Goal: Task Accomplishment & Management: Use online tool/utility

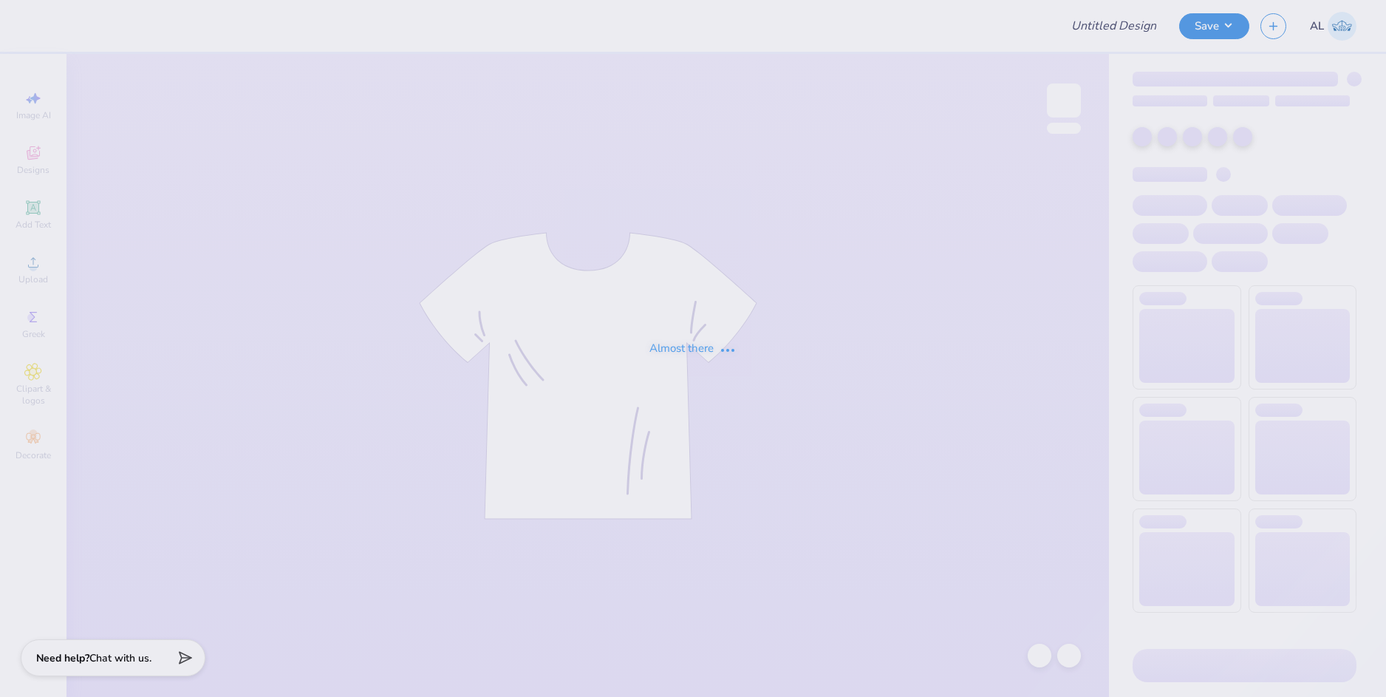
type input "socccer pants"
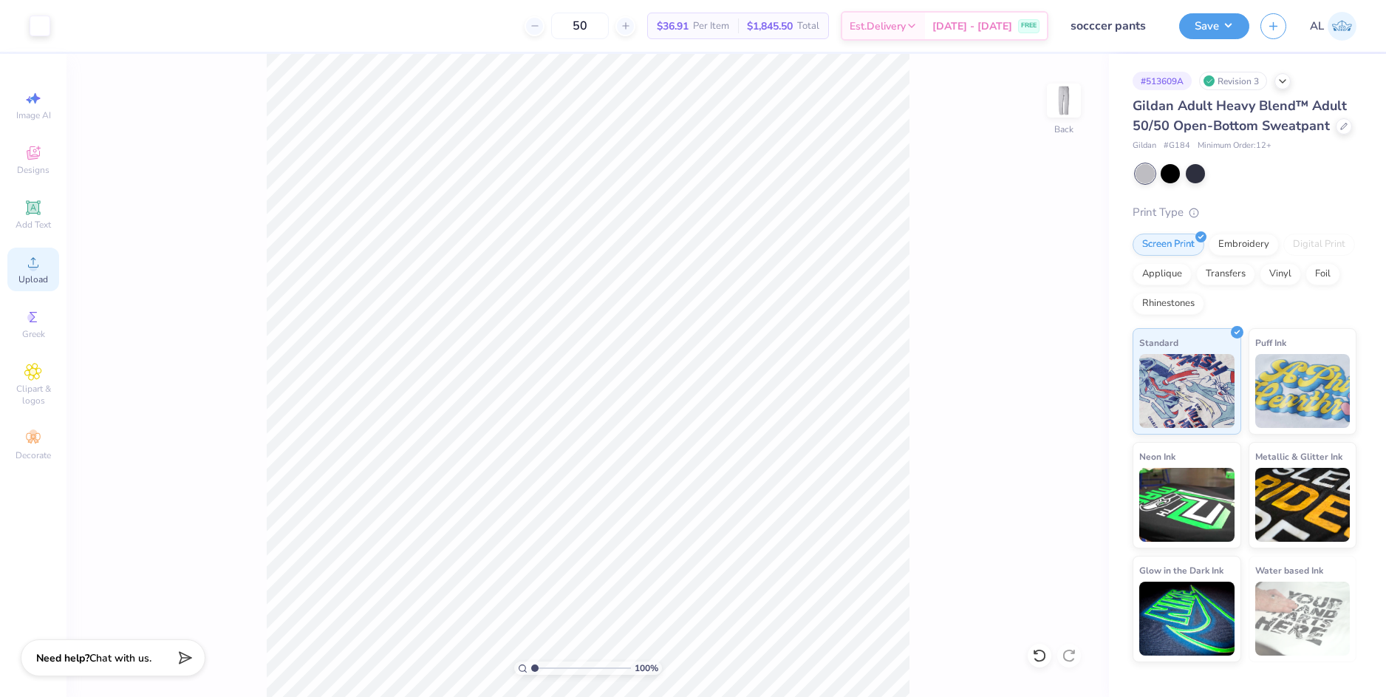
click at [33, 253] on icon at bounding box center [33, 262] width 18 height 18
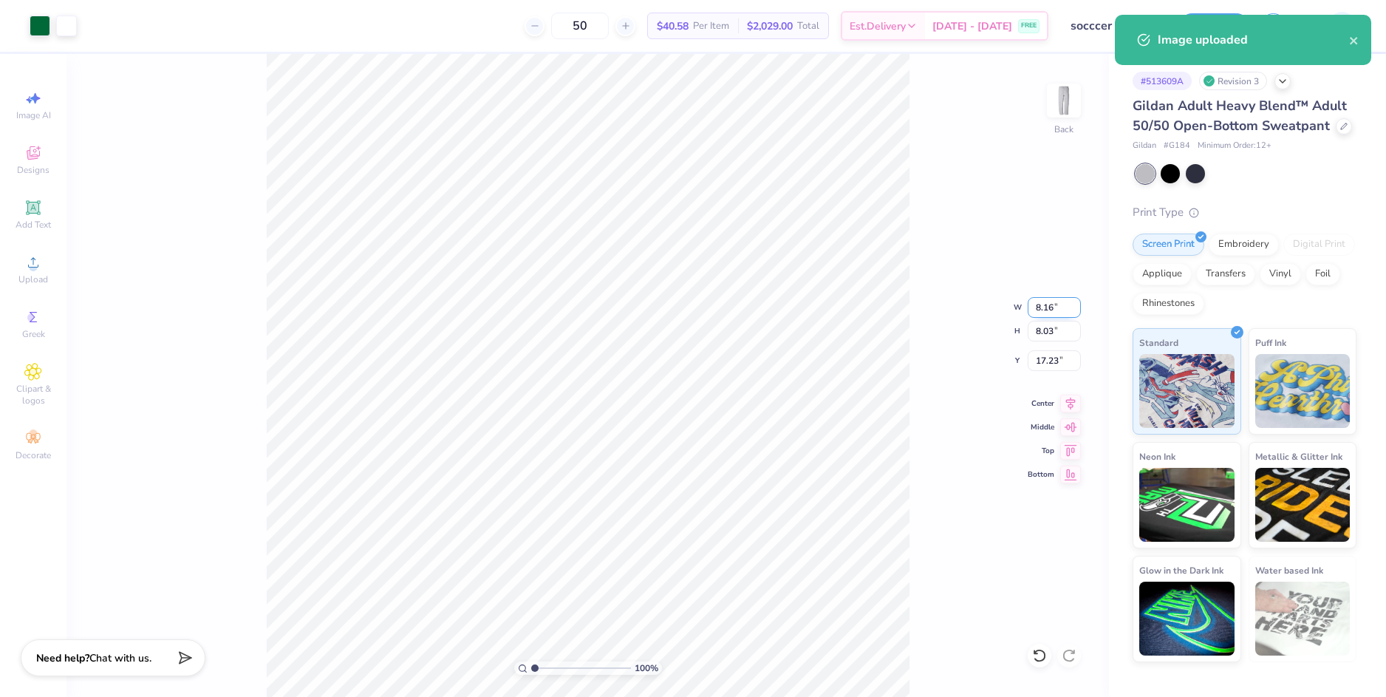
click at [1054, 304] on input "8.16" at bounding box center [1054, 307] width 53 height 21
click at [1044, 308] on input "8.16" at bounding box center [1054, 307] width 53 height 21
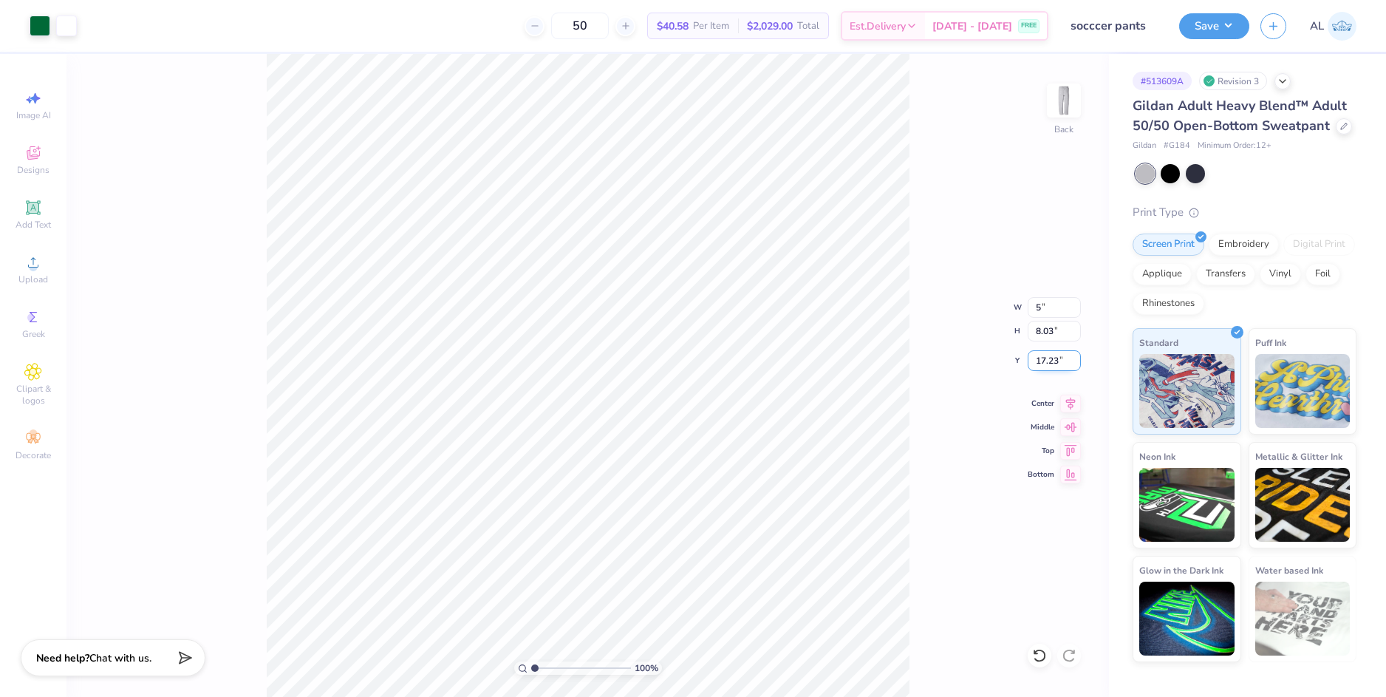
click at [1047, 355] on input "17.23" at bounding box center [1054, 360] width 53 height 21
type input "5.00"
type input "4.92"
click at [1045, 360] on input "18.79" at bounding box center [1054, 360] width 53 height 21
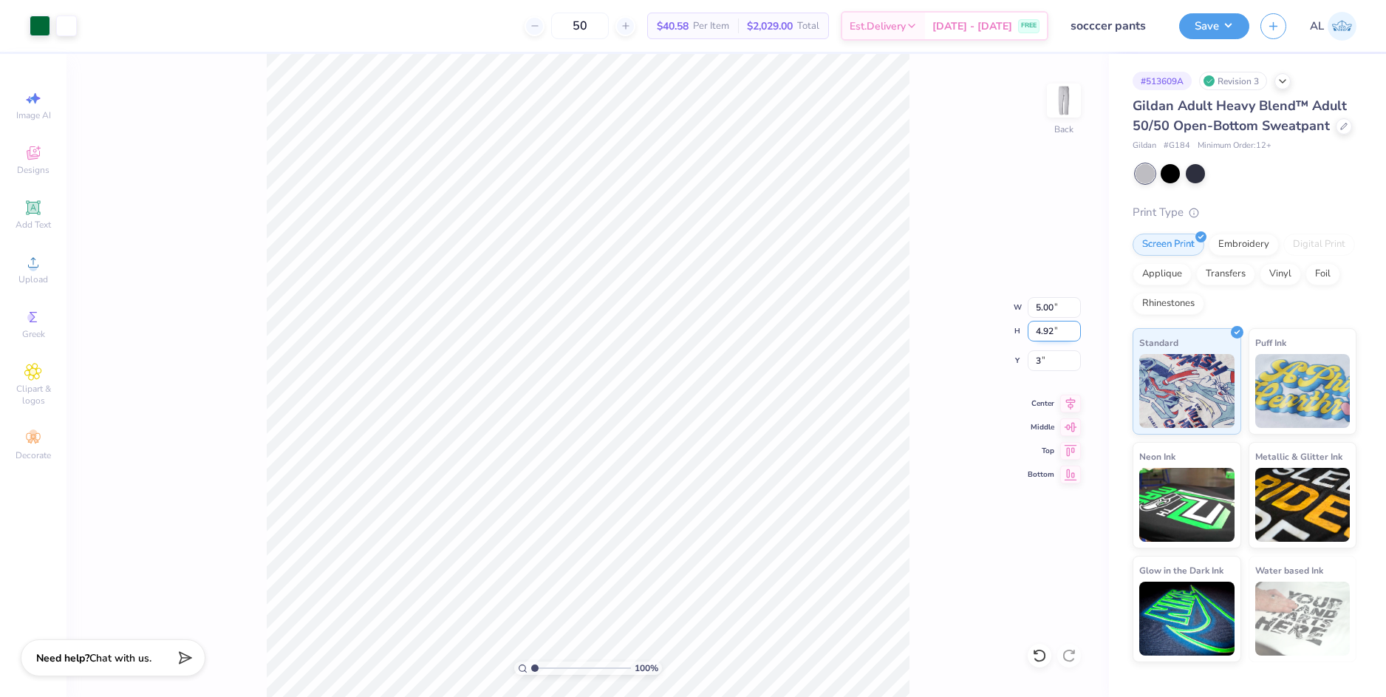
click at [1052, 327] on input "4.92" at bounding box center [1054, 331] width 53 height 21
type input "3.00"
type input "6.21"
type input "1.00"
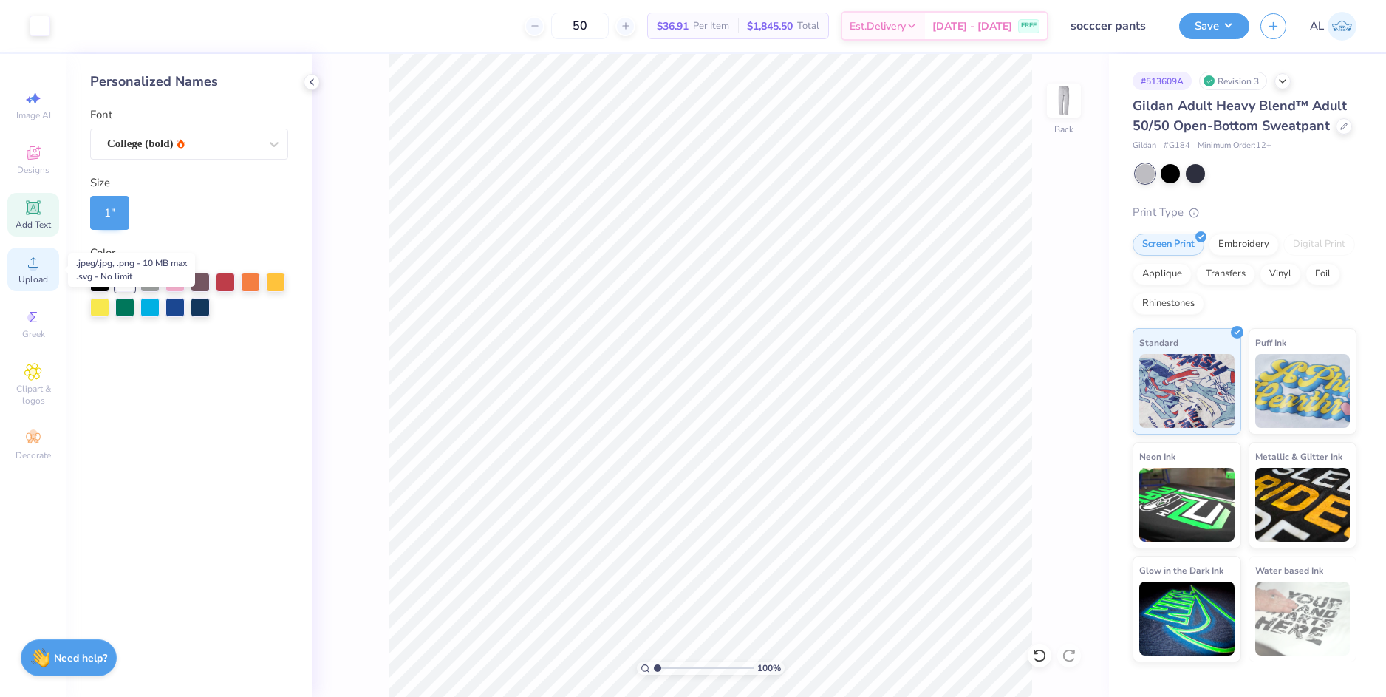
click at [33, 266] on circle at bounding box center [33, 267] width 8 height 8
click at [313, 80] on icon at bounding box center [312, 82] width 12 height 12
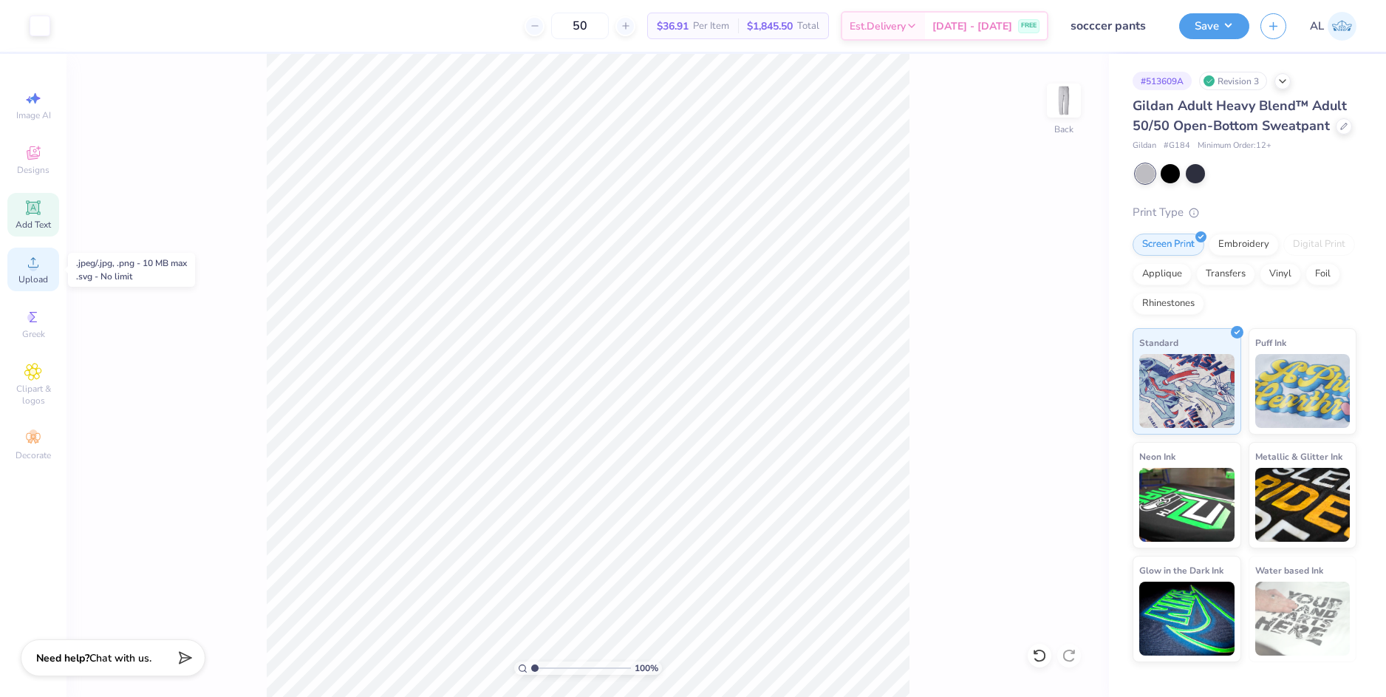
click at [35, 265] on circle at bounding box center [33, 267] width 8 height 8
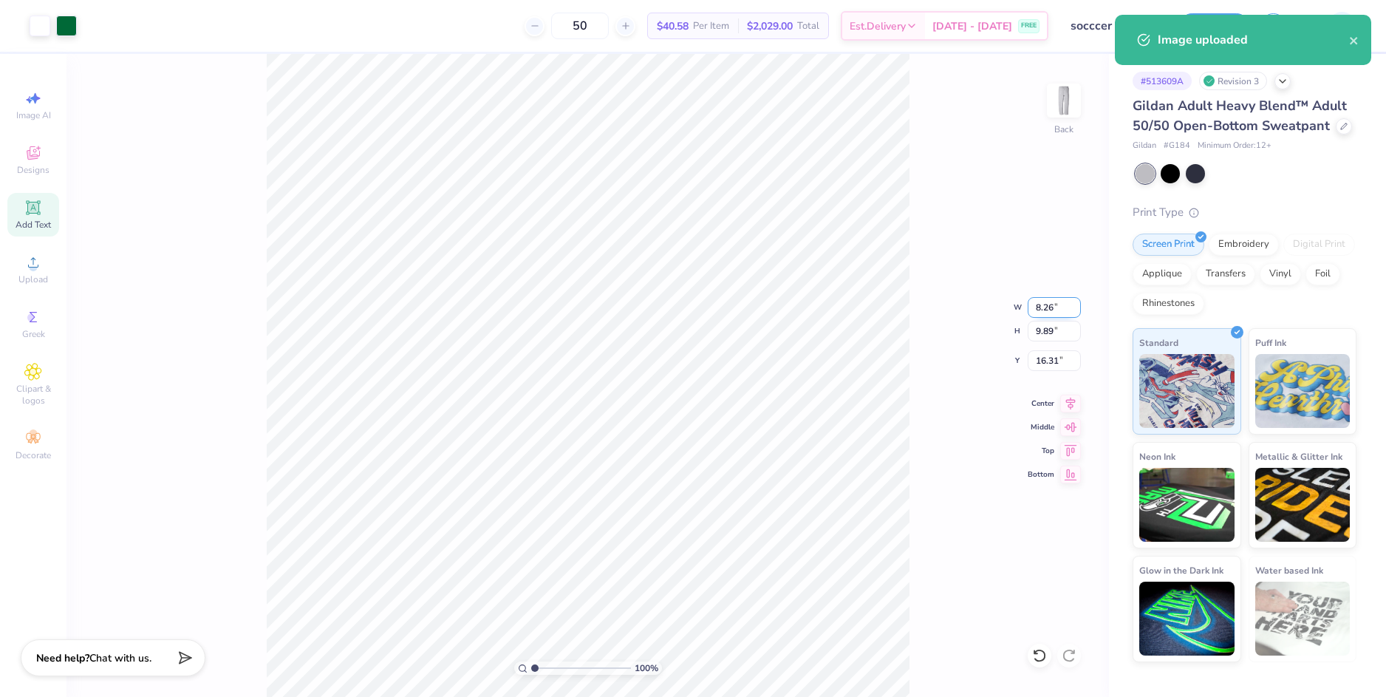
click at [1053, 313] on input "8.26" at bounding box center [1054, 307] width 53 height 21
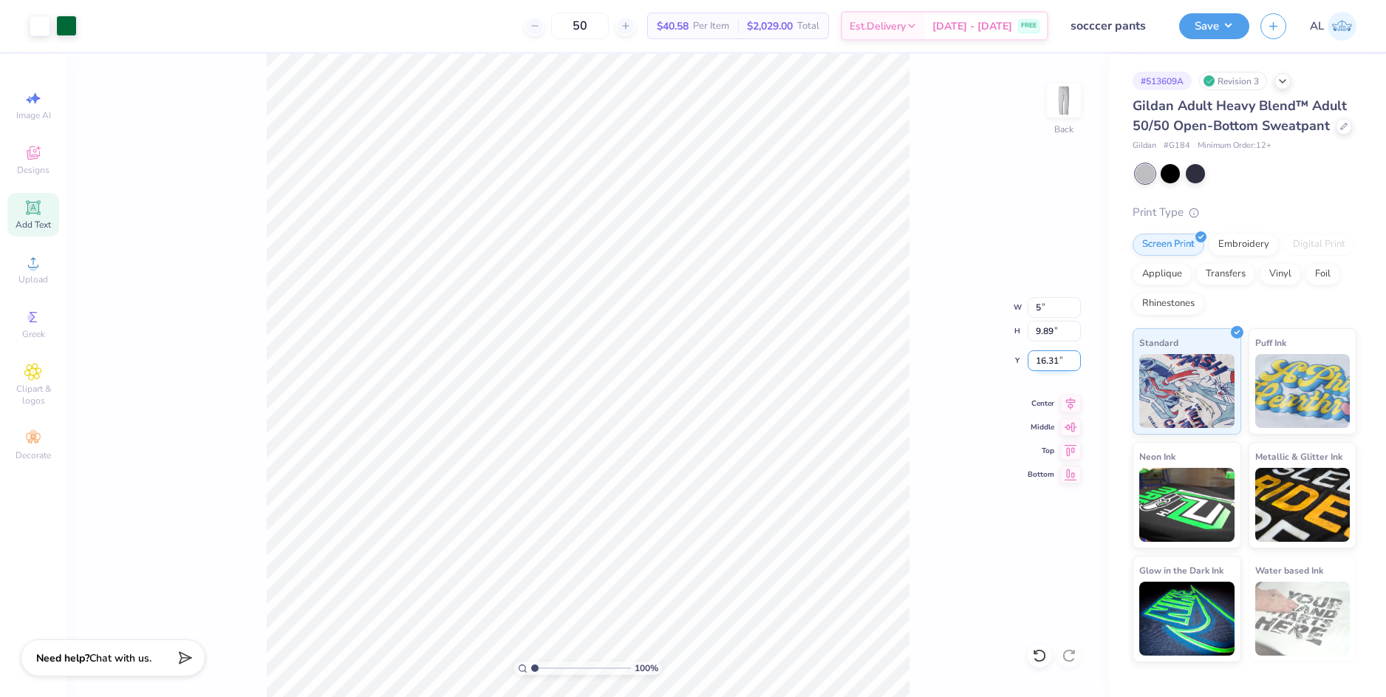
click at [1048, 358] on input "16.31" at bounding box center [1054, 360] width 53 height 21
type input "5.00"
type input "5.99"
click at [1048, 358] on input "18.26" at bounding box center [1054, 360] width 53 height 21
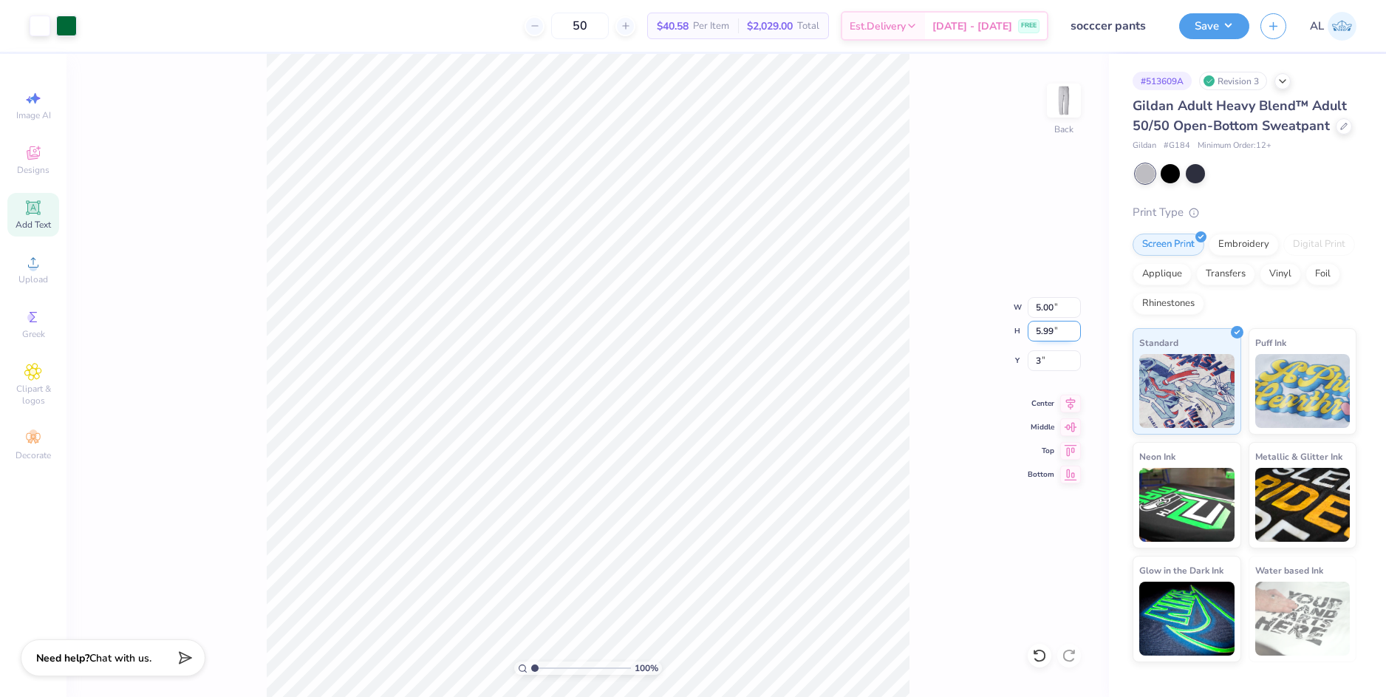
click at [1045, 332] on input "5.99" at bounding box center [1054, 331] width 53 height 21
type input "3.00"
click at [1058, 92] on img at bounding box center [1063, 100] width 59 height 59
click at [1058, 92] on img at bounding box center [1064, 101] width 30 height 30
click at [1209, 26] on button "Save" at bounding box center [1214, 24] width 70 height 26
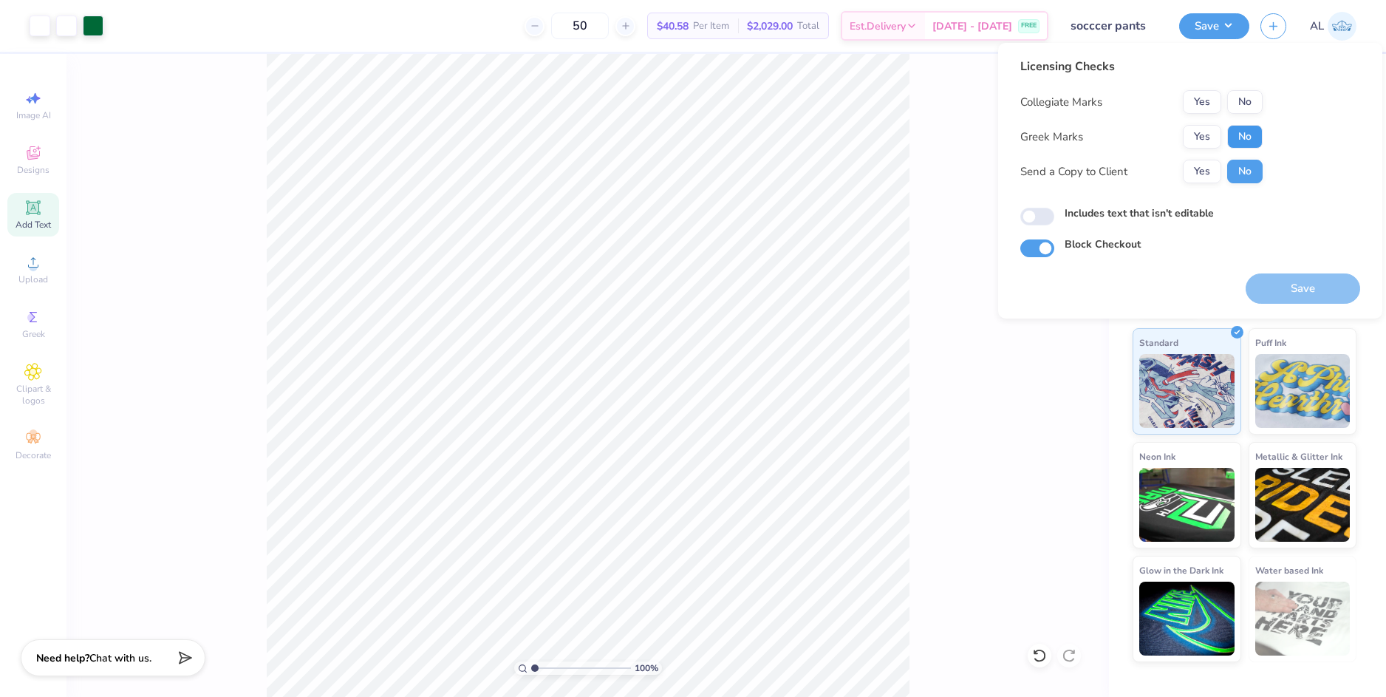
click at [1241, 141] on button "No" at bounding box center [1244, 137] width 35 height 24
click at [1203, 104] on button "Yes" at bounding box center [1202, 102] width 38 height 24
click at [1208, 174] on button "Yes" at bounding box center [1202, 172] width 38 height 24
click at [1284, 285] on button "Save" at bounding box center [1302, 288] width 114 height 30
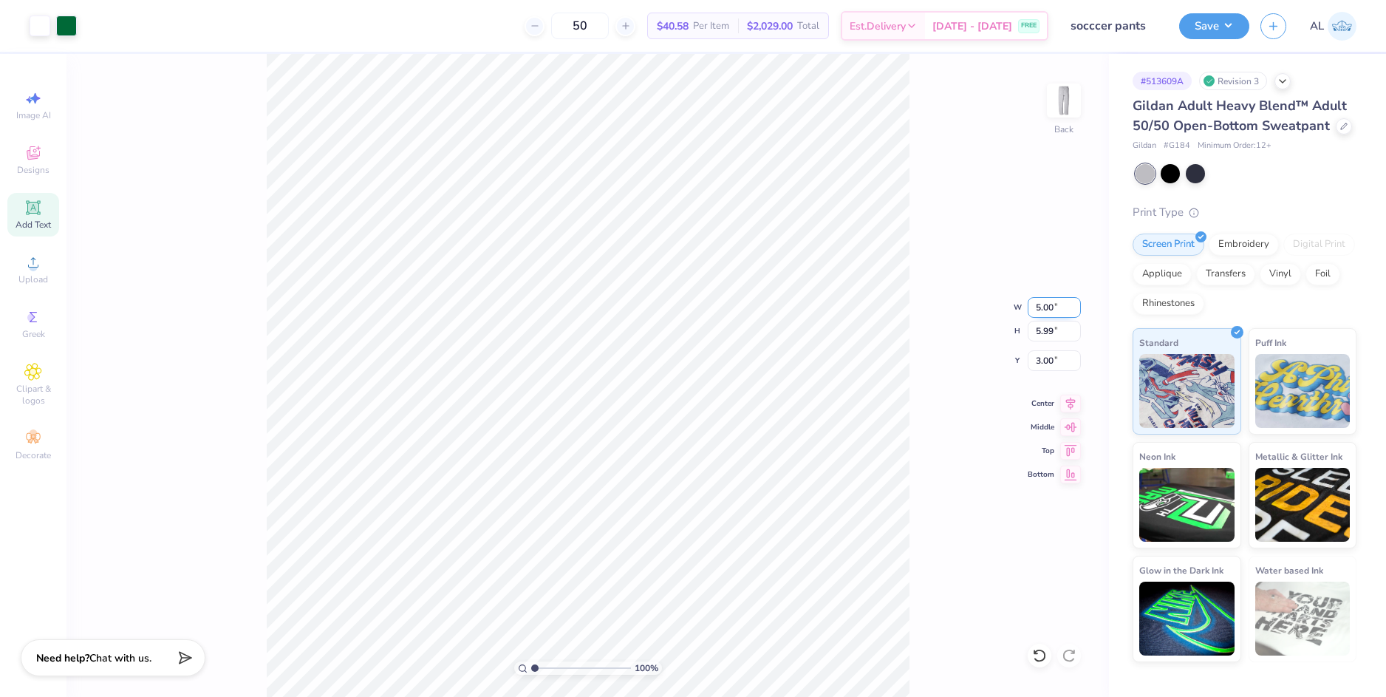
click at [1057, 311] on input "5.00" at bounding box center [1054, 307] width 53 height 21
click at [1056, 311] on input "5.00" at bounding box center [1054, 307] width 53 height 21
click at [1050, 310] on input "5.00" at bounding box center [1054, 307] width 53 height 21
click at [1050, 308] on input "5.00" at bounding box center [1054, 307] width 53 height 21
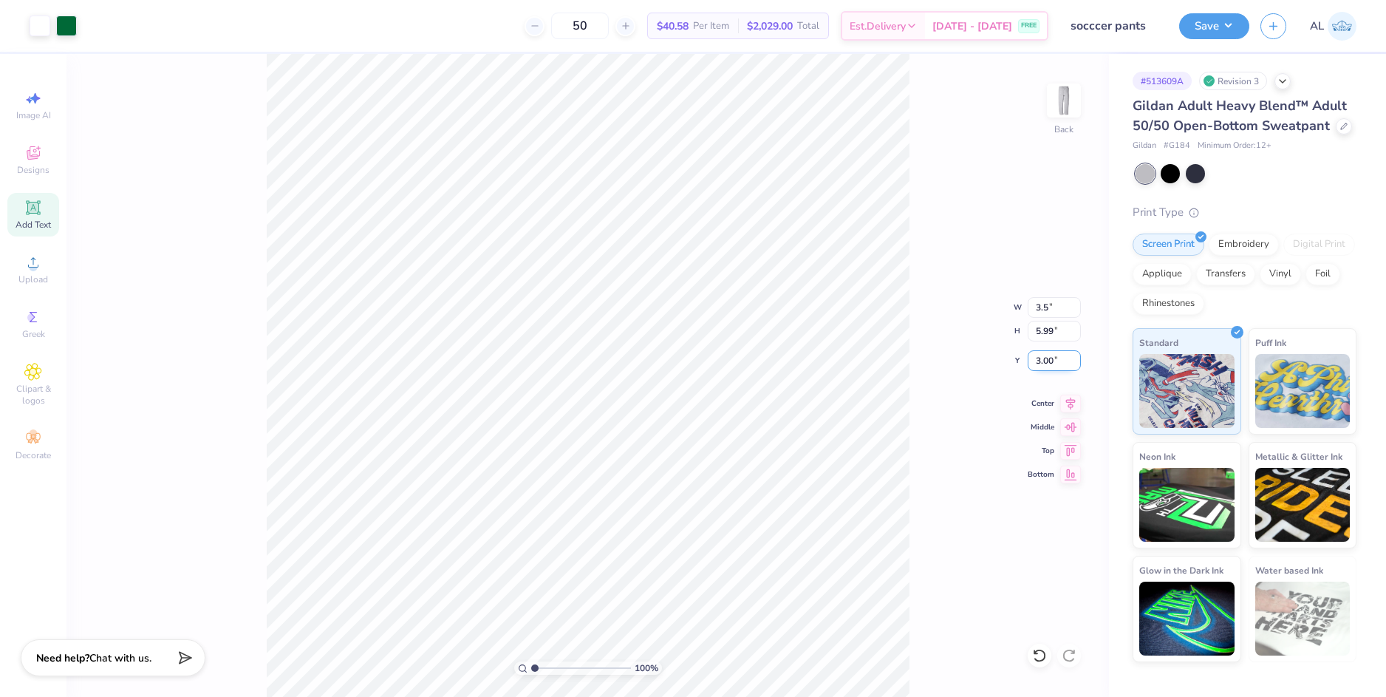
click at [1052, 359] on input "3.00" at bounding box center [1054, 360] width 53 height 21
type input "3.50"
type input "4.19"
click at [1047, 360] on input "3.90" at bounding box center [1054, 360] width 53 height 21
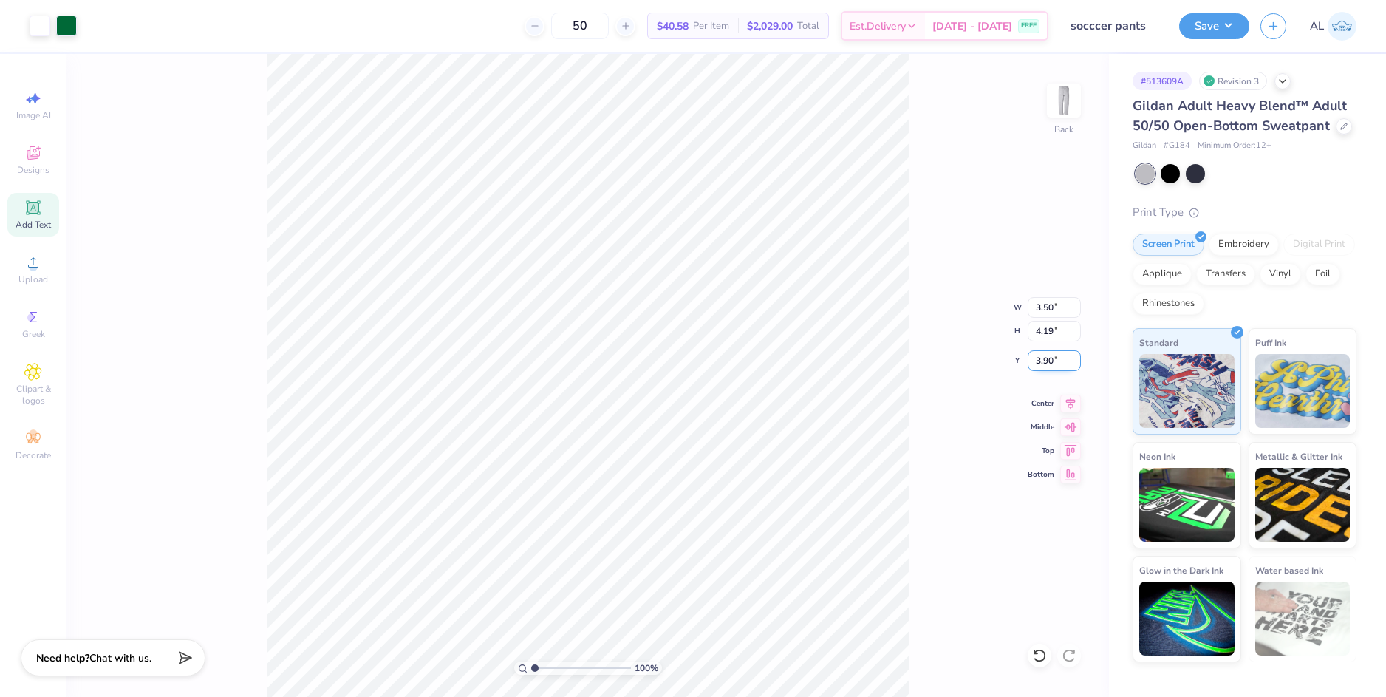
click at [1047, 360] on input "3.90" at bounding box center [1054, 360] width 53 height 21
click at [1056, 334] on input "4.19" at bounding box center [1054, 331] width 53 height 21
type input "3.00"
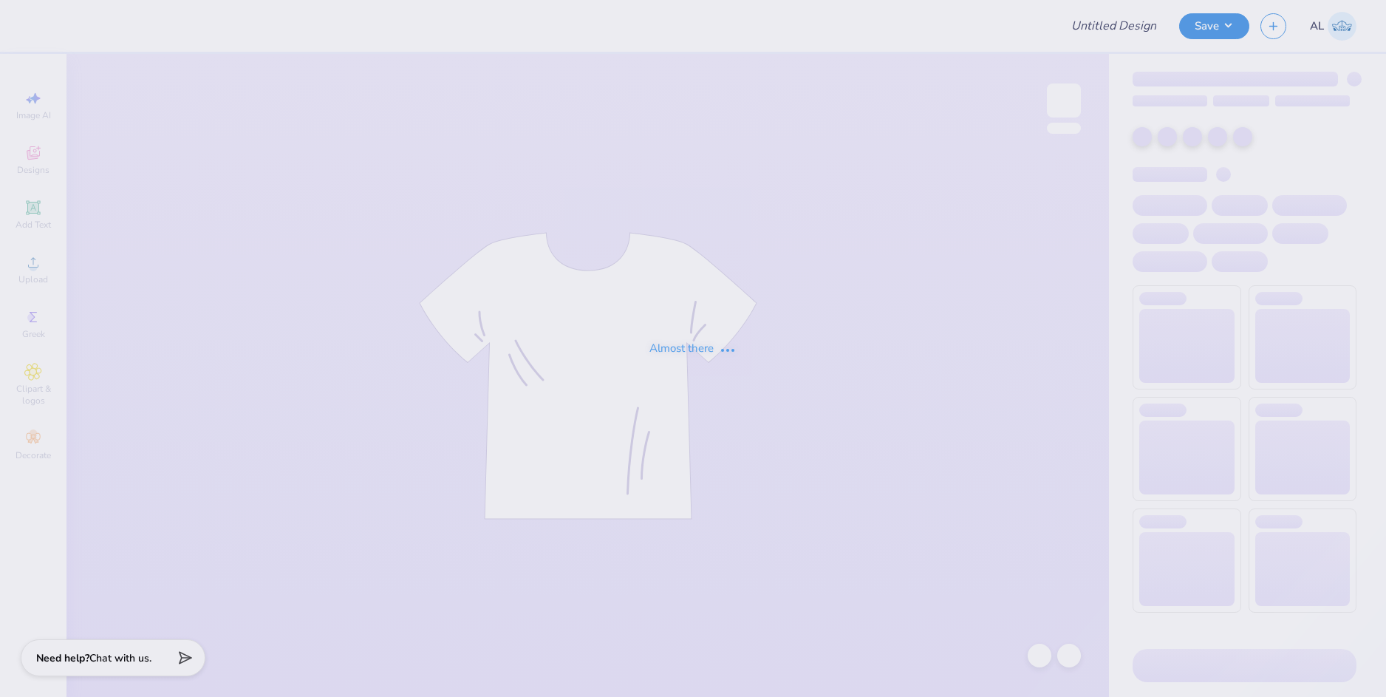
type input "[PERSON_NAME] . : [GEOGRAPHIC_DATA]"
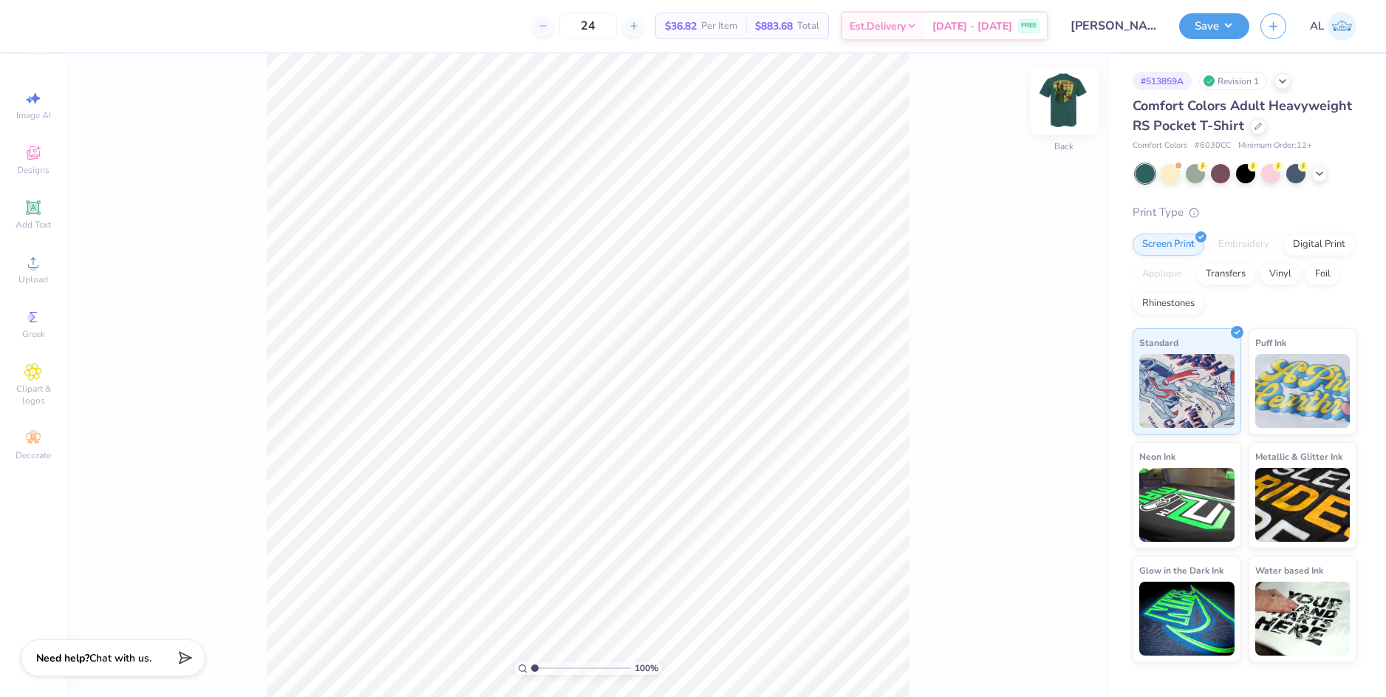
click at [1064, 114] on img at bounding box center [1063, 100] width 59 height 59
click at [42, 272] on div "Upload" at bounding box center [33, 269] width 52 height 44
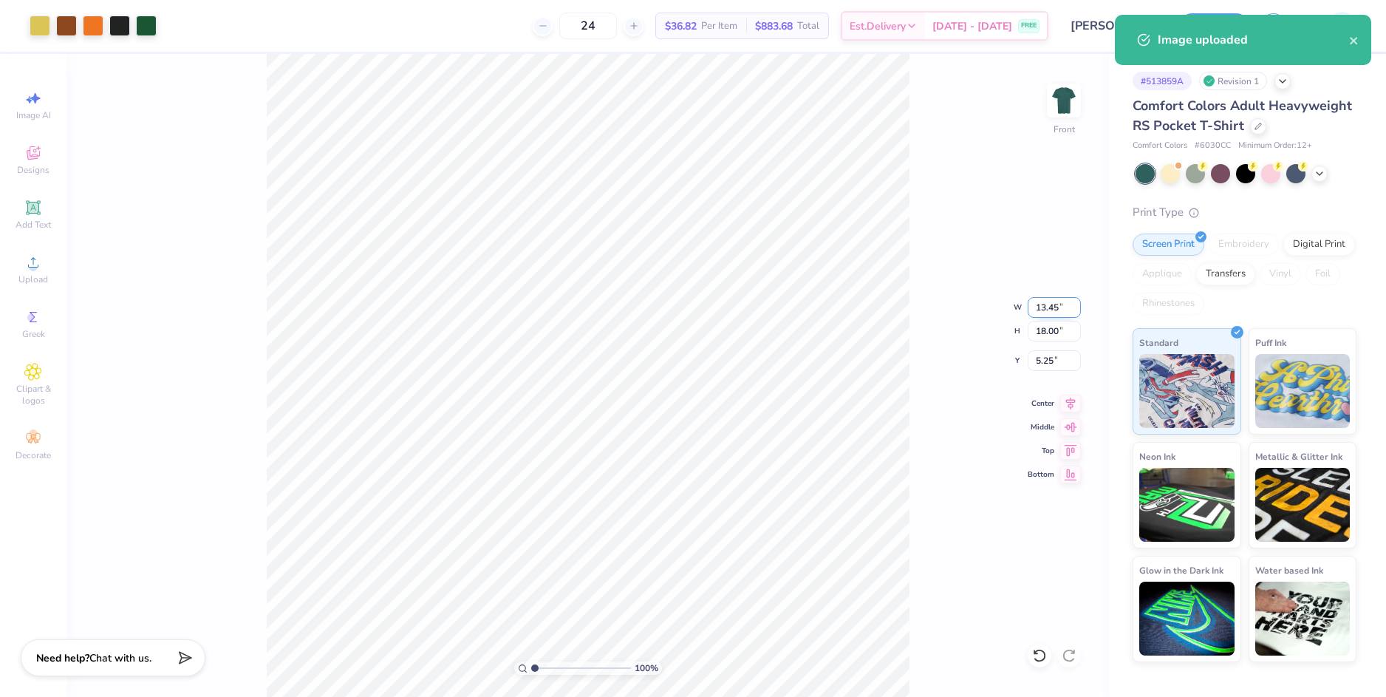
click at [1043, 312] on input "13.45" at bounding box center [1054, 307] width 53 height 21
click at [1051, 358] on input "5.25" at bounding box center [1054, 360] width 53 height 21
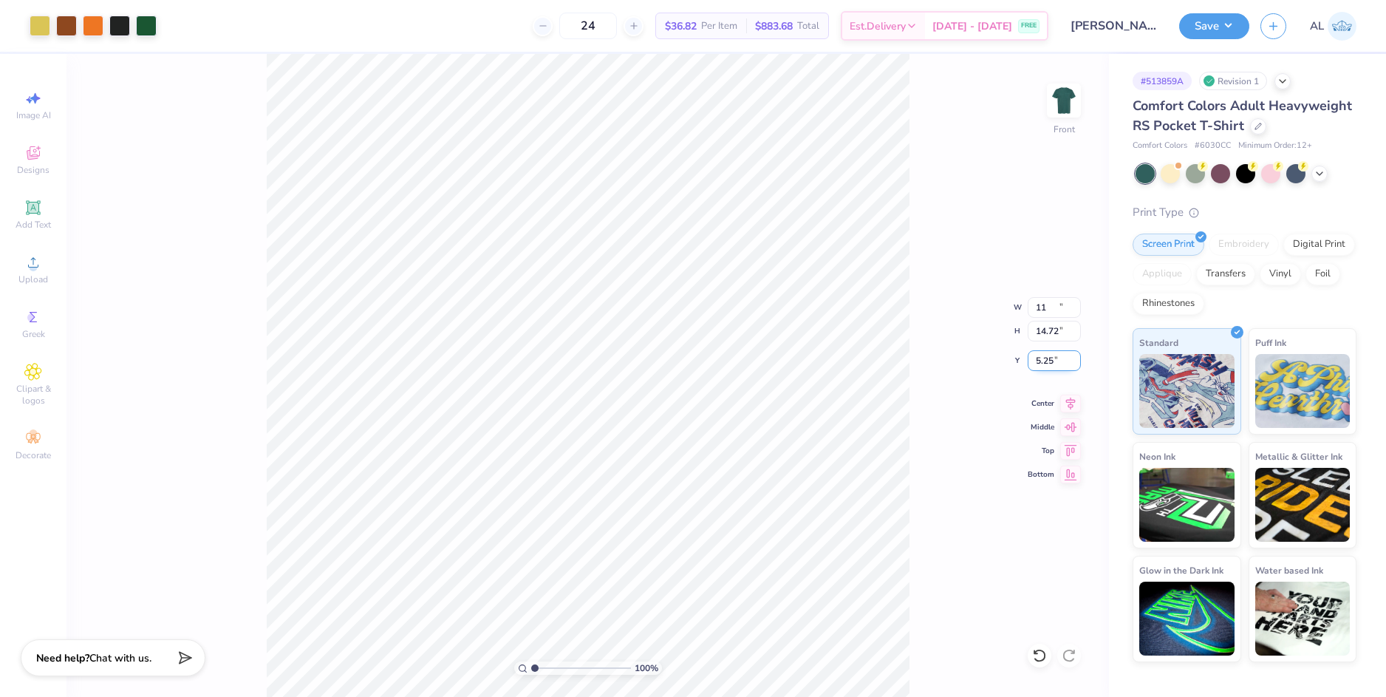
type input "11.00"
type input "14.72"
click at [1047, 360] on input "6.89" at bounding box center [1054, 360] width 53 height 21
click at [1050, 332] on input "14.72" at bounding box center [1054, 331] width 53 height 21
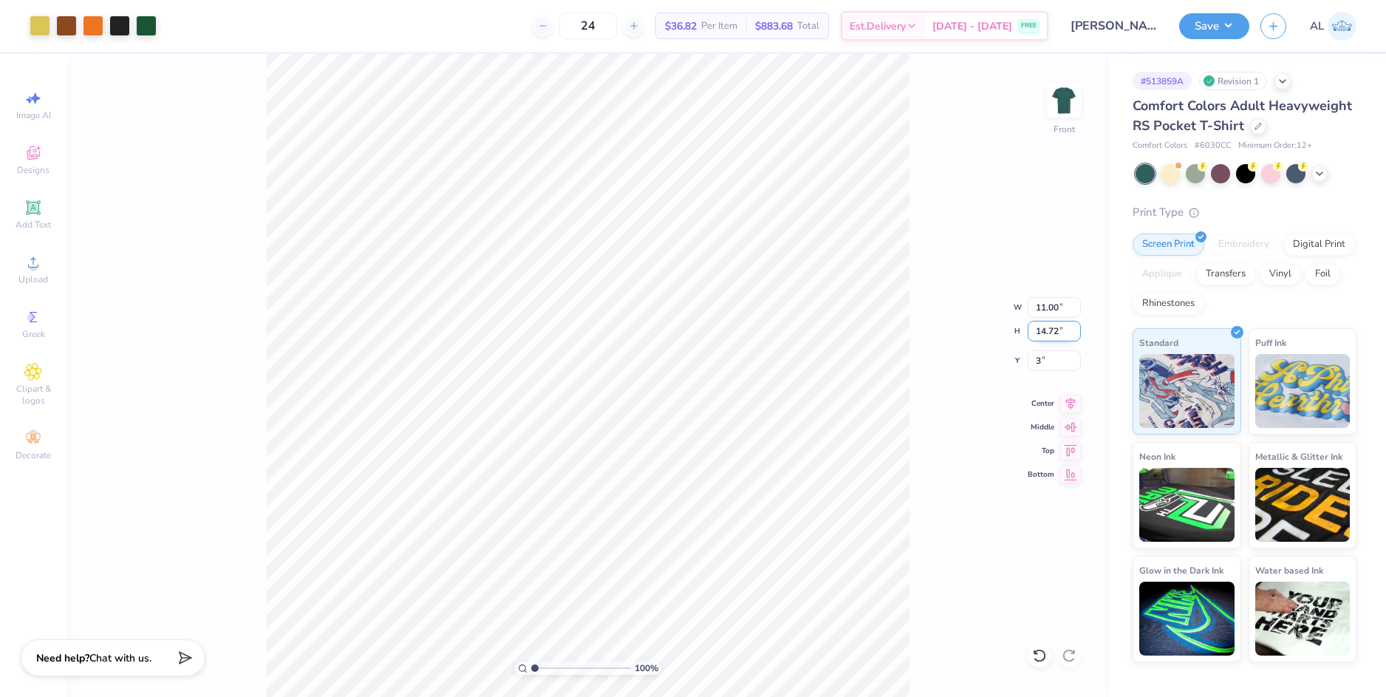
type input "3.00"
click at [122, 27] on div at bounding box center [119, 24] width 21 height 21
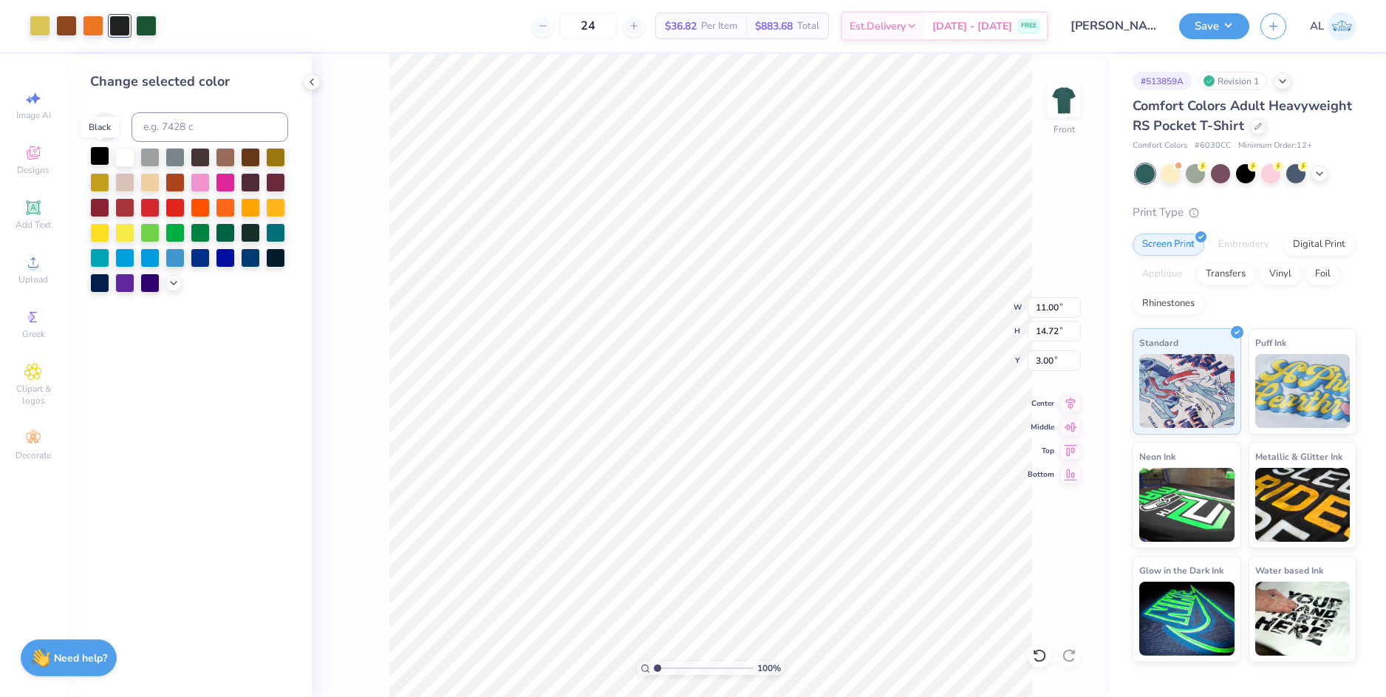
click at [103, 157] on div at bounding box center [99, 155] width 19 height 19
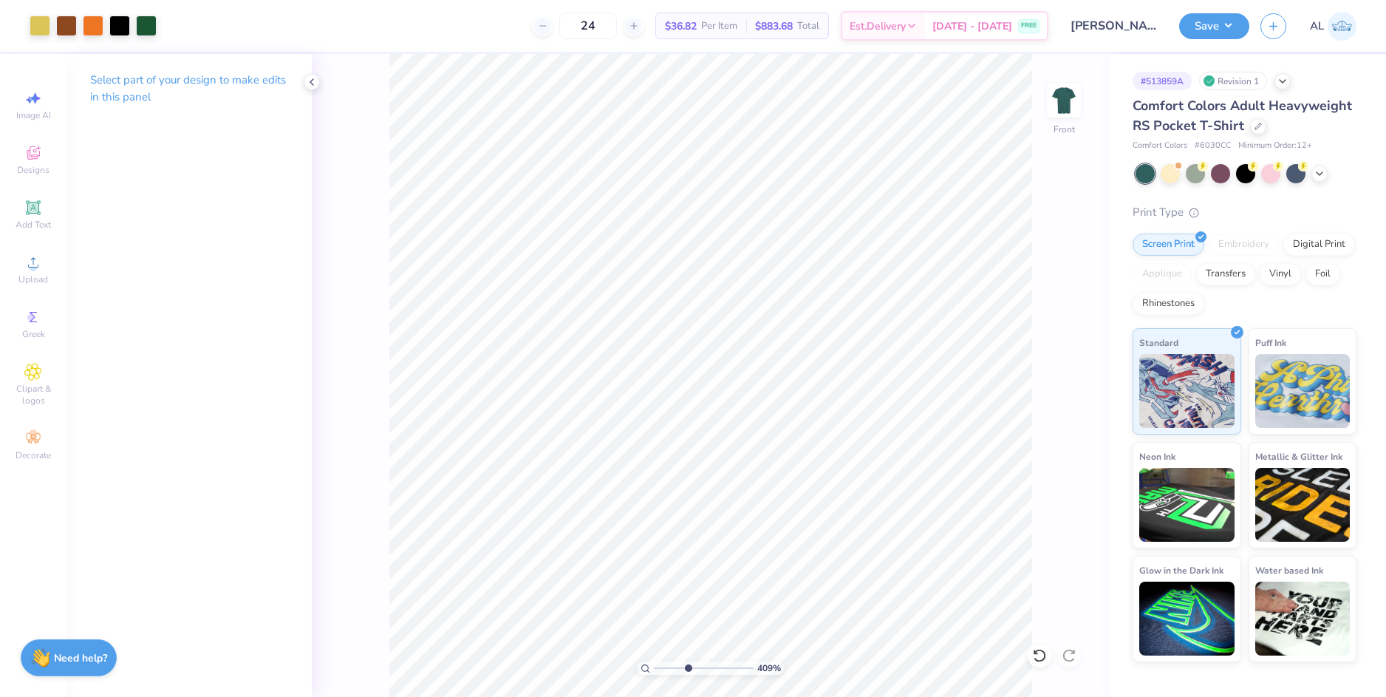
click at [688, 667] on input "range" at bounding box center [704, 667] width 100 height 13
drag, startPoint x: 677, startPoint y: 669, endPoint x: 643, endPoint y: 669, distance: 33.2
type input "1"
click at [654, 669] on input "range" at bounding box center [704, 667] width 100 height 13
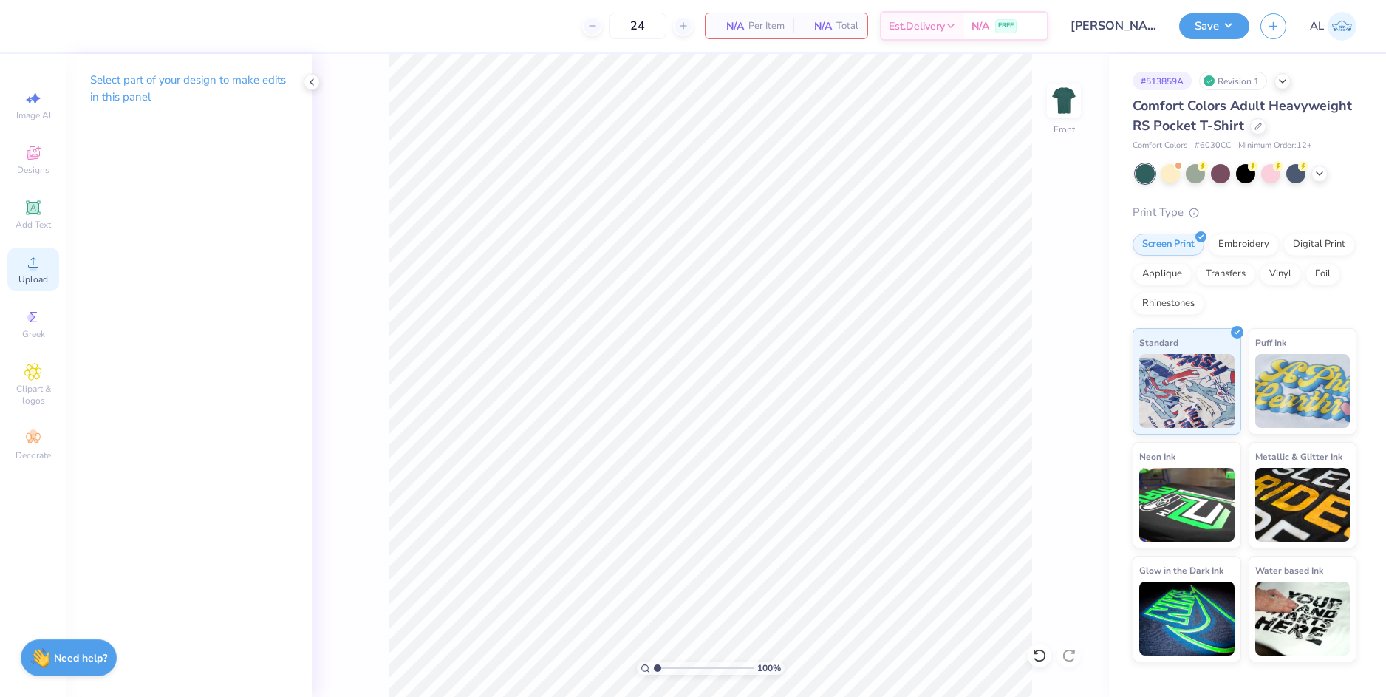
click at [32, 266] on circle at bounding box center [33, 267] width 8 height 8
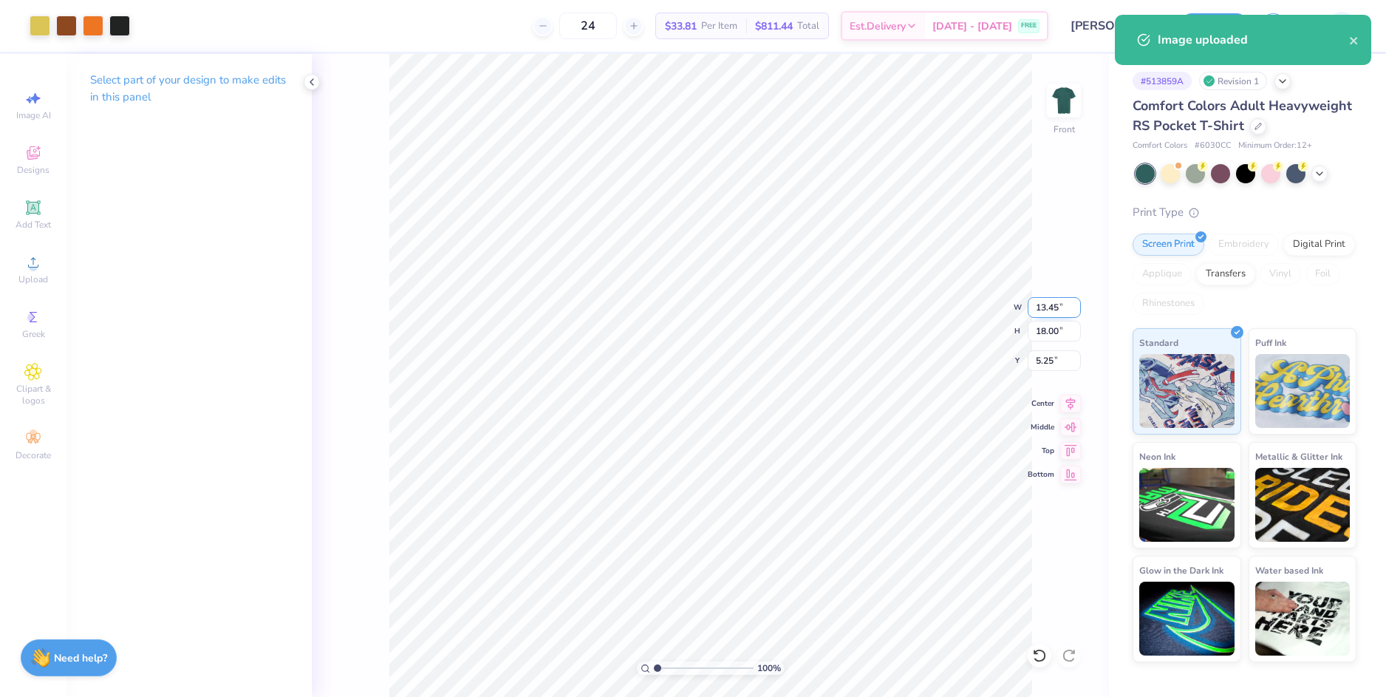
click at [1048, 309] on input "13.45" at bounding box center [1054, 307] width 53 height 21
click at [1050, 363] on input "5.25" at bounding box center [1054, 360] width 53 height 21
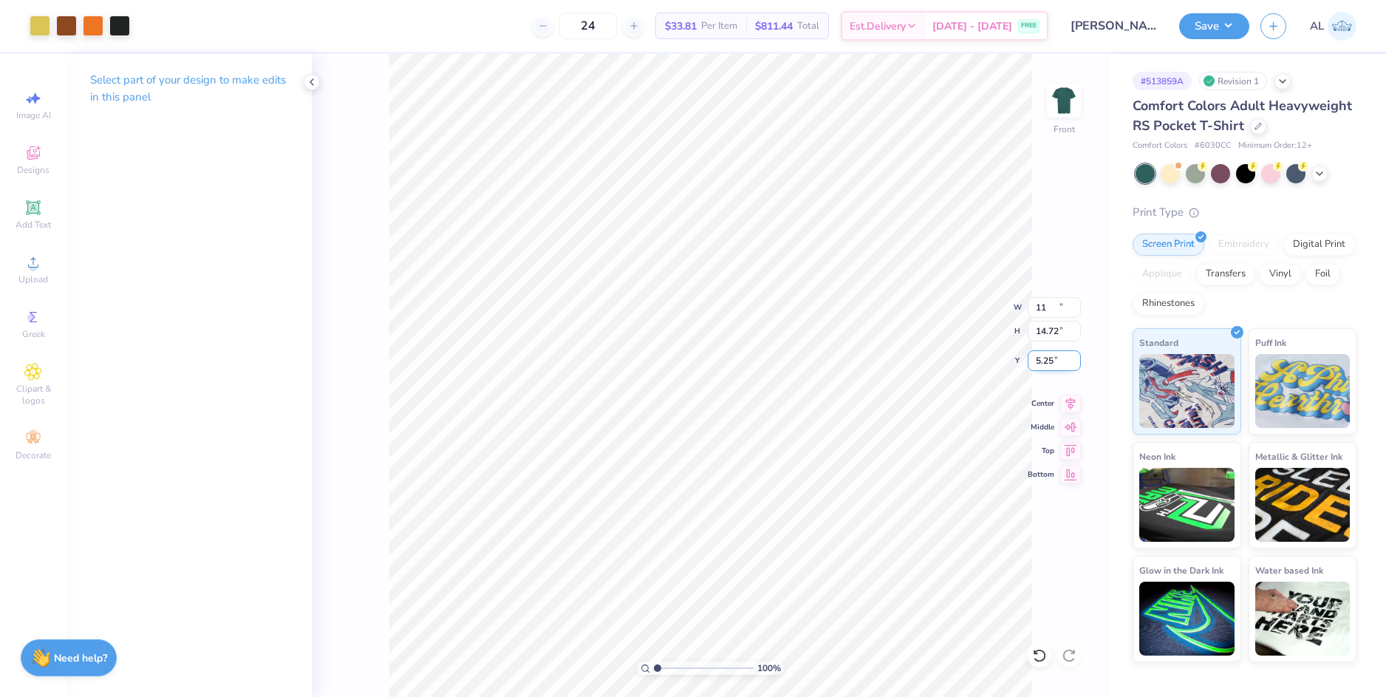
type input "11.00"
type input "14.72"
click at [1047, 361] on input "6.89" at bounding box center [1054, 360] width 53 height 21
click at [1042, 332] on input "14.72" at bounding box center [1054, 331] width 53 height 21
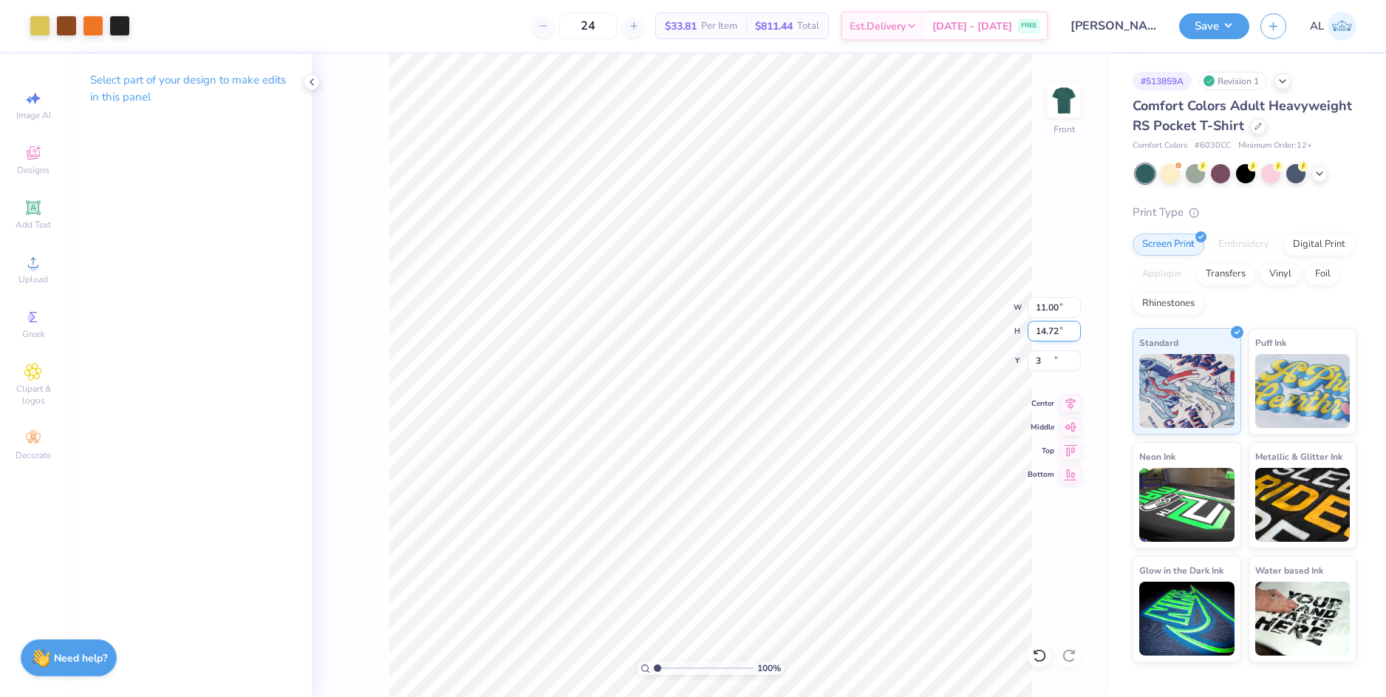
type input "3.00"
click at [123, 32] on div at bounding box center [119, 24] width 21 height 21
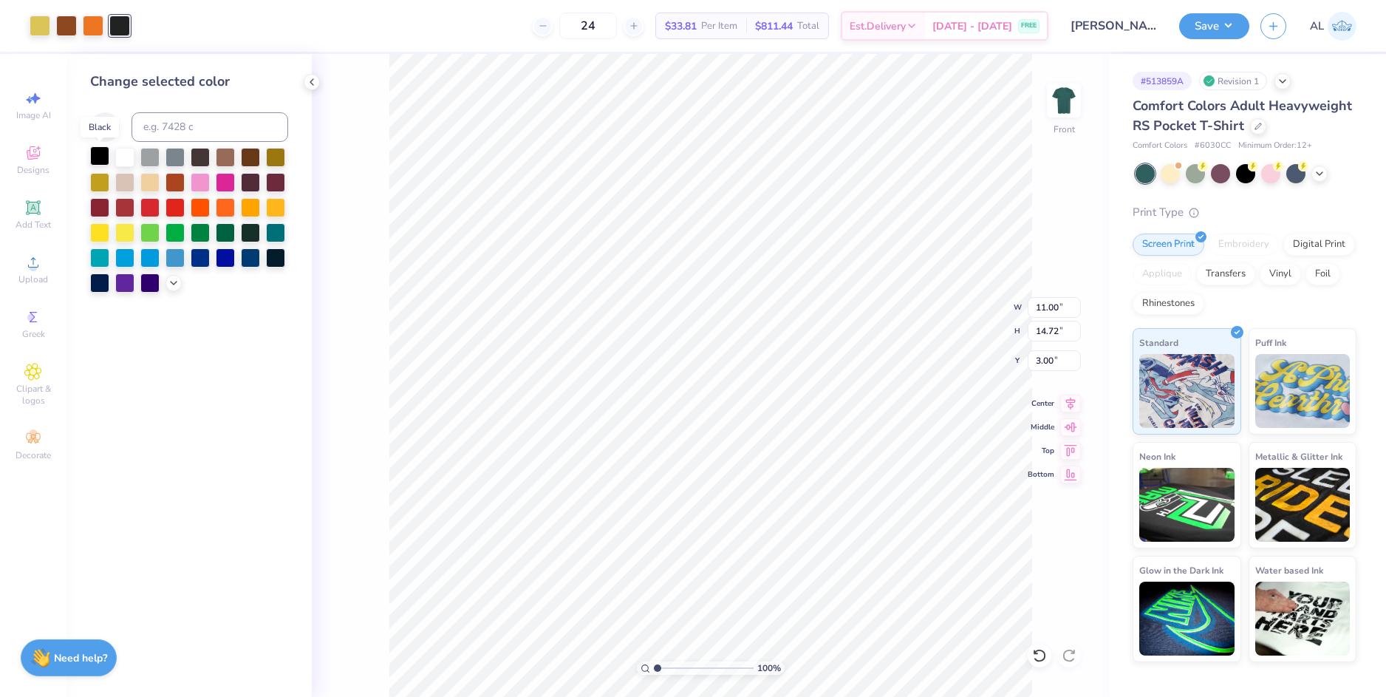
click at [103, 156] on div at bounding box center [99, 155] width 19 height 19
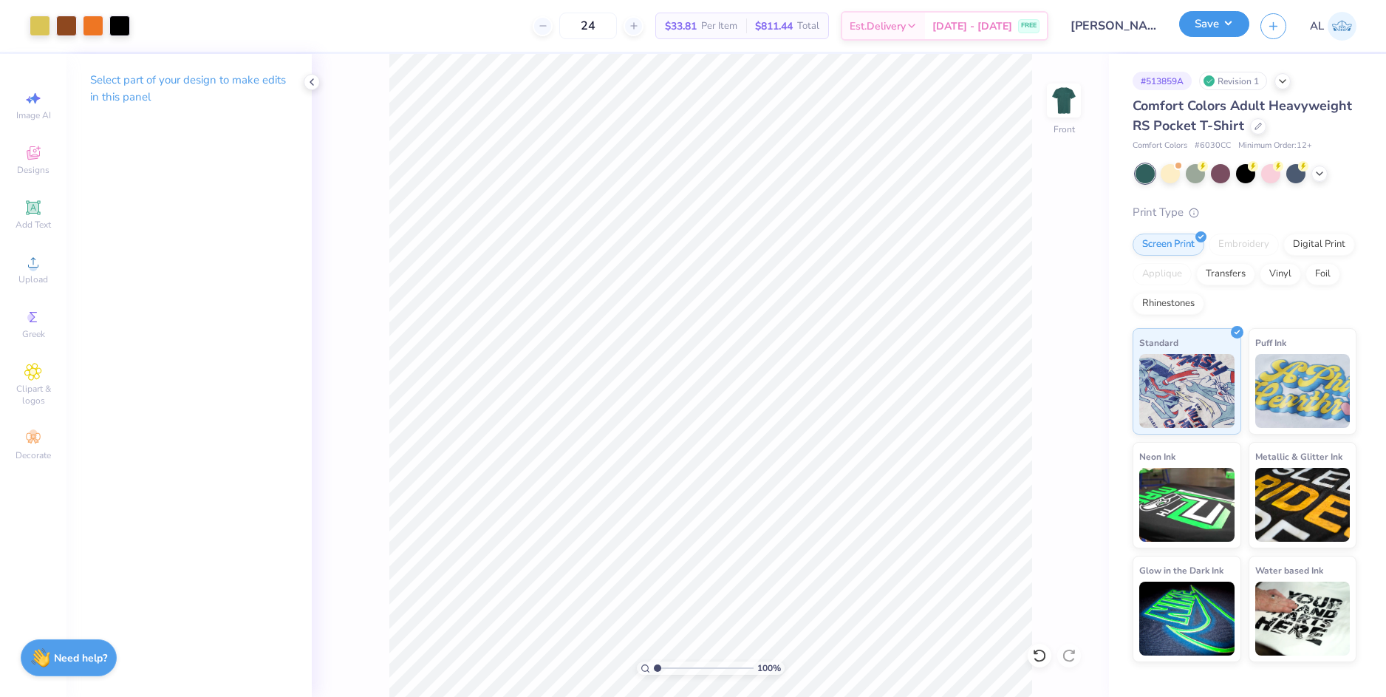
click at [1190, 30] on button "Save" at bounding box center [1214, 24] width 70 height 26
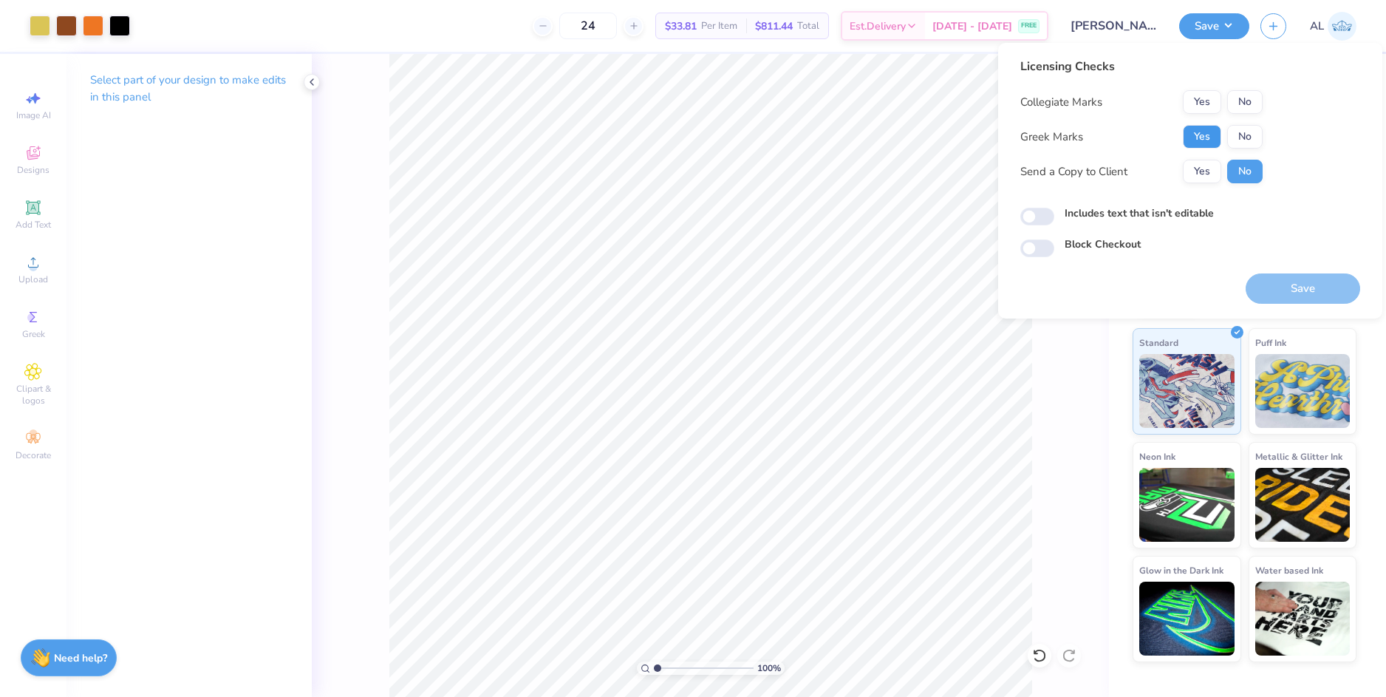
click at [1209, 133] on button "Yes" at bounding box center [1202, 137] width 38 height 24
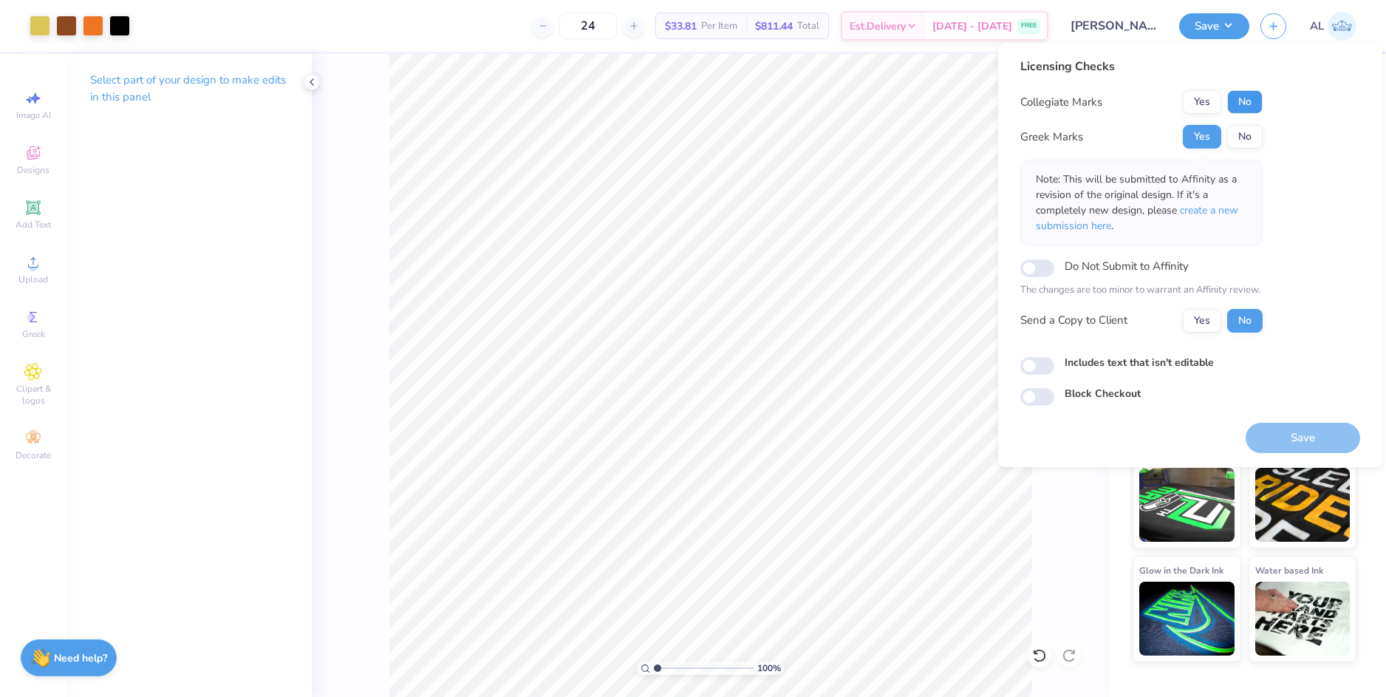
click at [1245, 95] on button "No" at bounding box center [1244, 102] width 35 height 24
click at [1199, 323] on button "Yes" at bounding box center [1202, 321] width 38 height 24
click at [1302, 435] on button "Save" at bounding box center [1302, 438] width 114 height 30
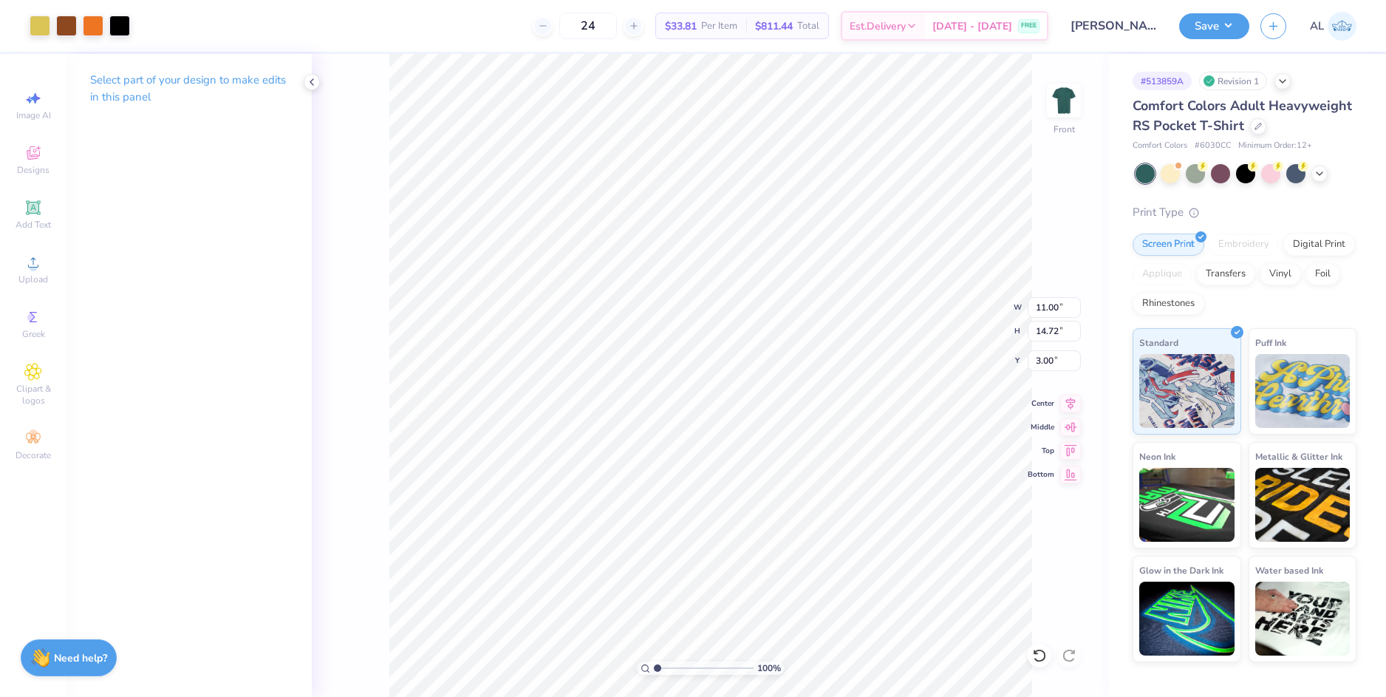
click at [1218, 29] on button "Save" at bounding box center [1214, 26] width 70 height 26
